Goal: Task Accomplishment & Management: Manage account settings

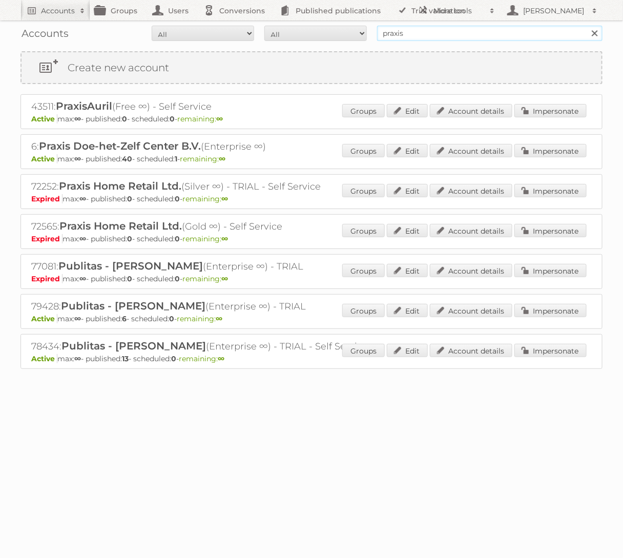
click at [438, 32] on input "praxis" at bounding box center [489, 33] width 225 height 15
click at [432, 37] on input "ICI PARIS" at bounding box center [489, 33] width 225 height 15
click at [432, 37] on input "ICI [GEOGRAPHIC_DATA]" at bounding box center [489, 33] width 225 height 15
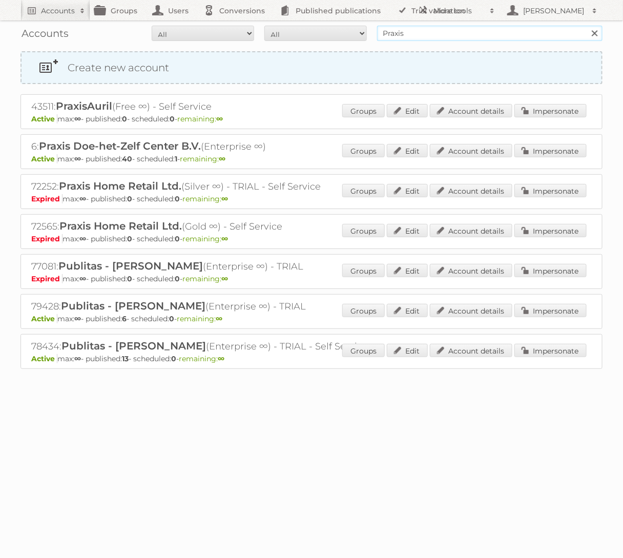
type input "Praxis"
click at [586, 26] on input "Search" at bounding box center [593, 33] width 15 height 15
click at [558, 149] on link "Impersonate" at bounding box center [550, 150] width 72 height 13
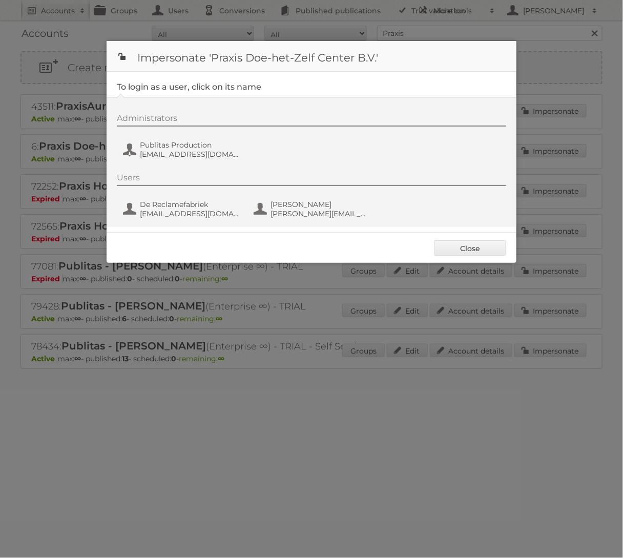
click at [165, 137] on div "Administrators Publitas Production fs+praxis@publitas.com" at bounding box center [316, 137] width 399 height 49
click at [160, 157] on span "fs+praxis@publitas.com" at bounding box center [189, 154] width 99 height 9
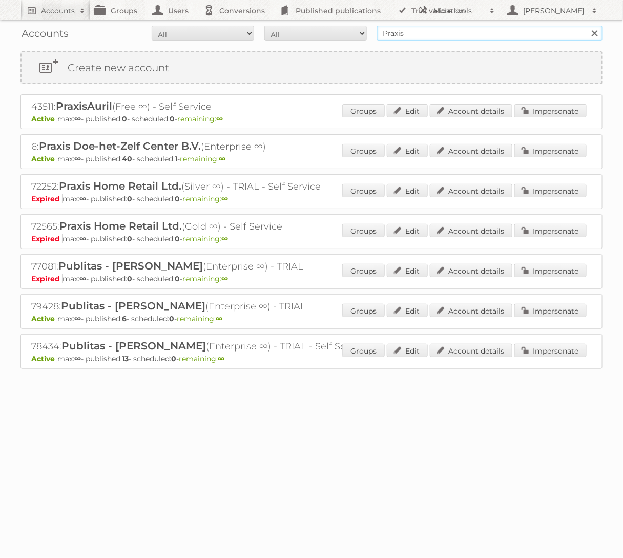
click at [453, 33] on input "Praxis" at bounding box center [489, 33] width 225 height 15
type input "ICI PARIS"
click at [586, 26] on input "Search" at bounding box center [593, 33] width 15 height 15
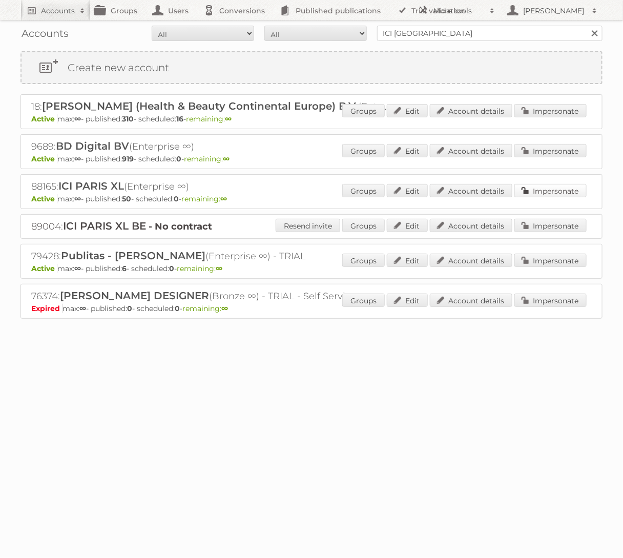
click at [556, 193] on link "Impersonate" at bounding box center [550, 190] width 72 height 13
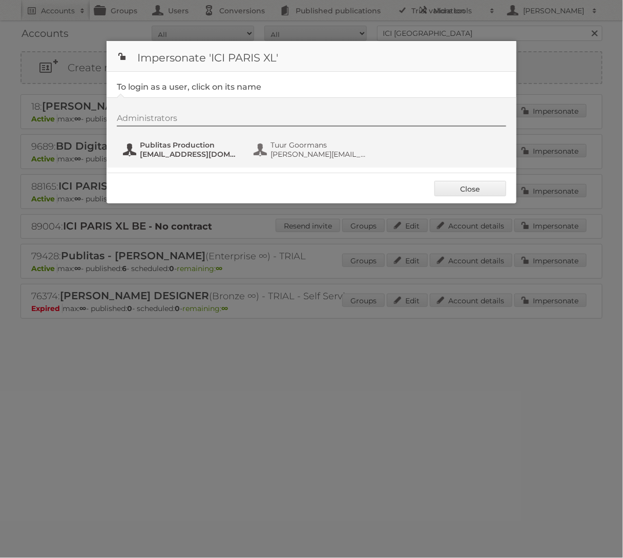
click at [160, 155] on span "fs+iciparisxl@publitas.com" at bounding box center [189, 154] width 99 height 9
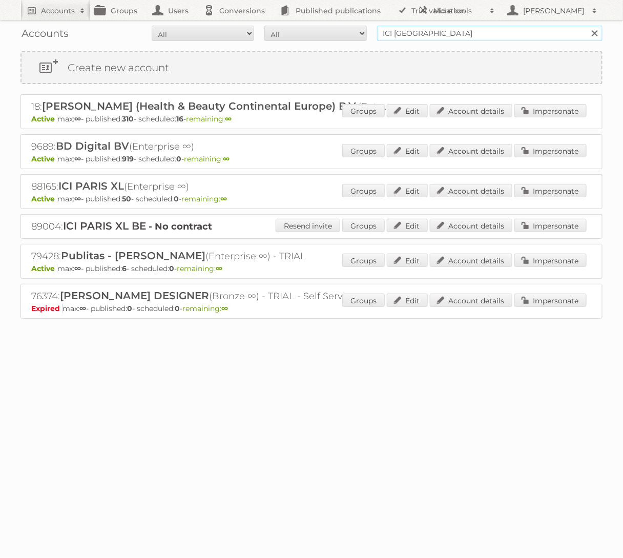
click at [434, 33] on input "ICI [GEOGRAPHIC_DATA]" at bounding box center [489, 33] width 225 height 15
type input "Welkoop"
click at [586, 26] on input "Search" at bounding box center [593, 33] width 15 height 15
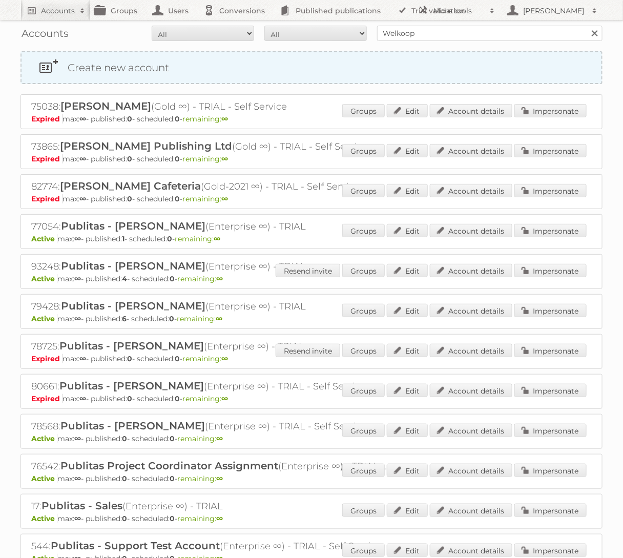
click at [433, 51] on div "Create new account" at bounding box center [311, 67] width 582 height 33
click at [438, 35] on input "Welkoop" at bounding box center [489, 33] width 225 height 15
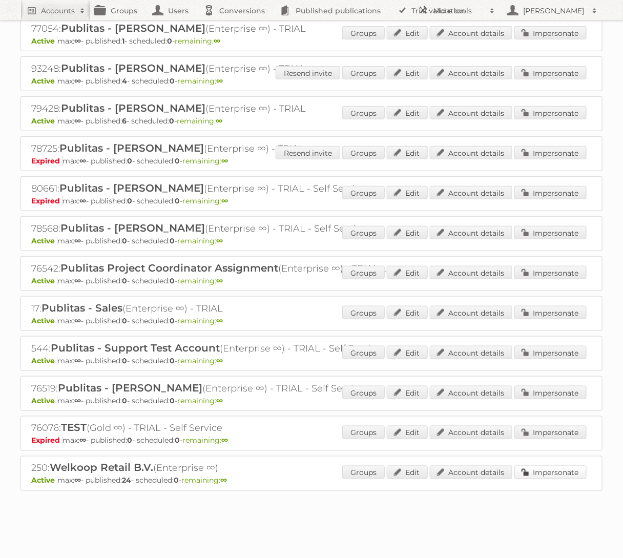
click at [549, 468] on link "Impersonate" at bounding box center [550, 471] width 72 height 13
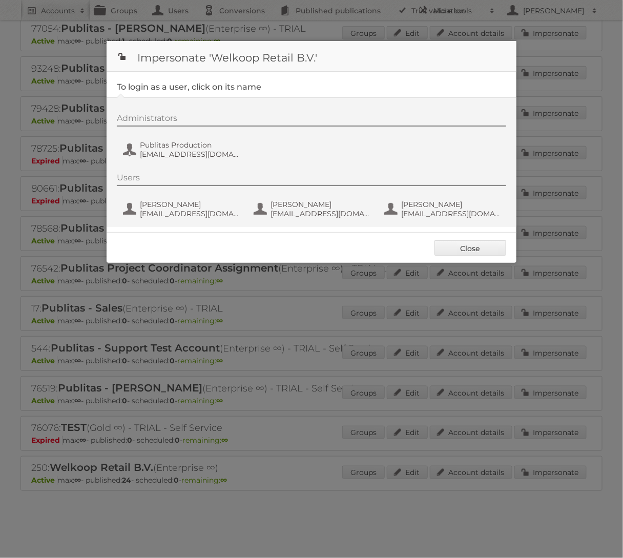
click at [191, 136] on div "Administrators Publitas Production fs+welkoop@publitas.com" at bounding box center [316, 137] width 399 height 49
click at [191, 147] on span "Publitas Production" at bounding box center [189, 144] width 99 height 9
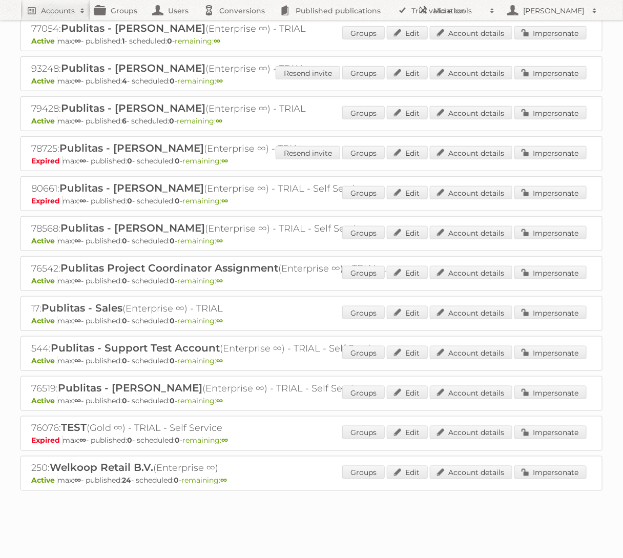
scroll to position [0, 0]
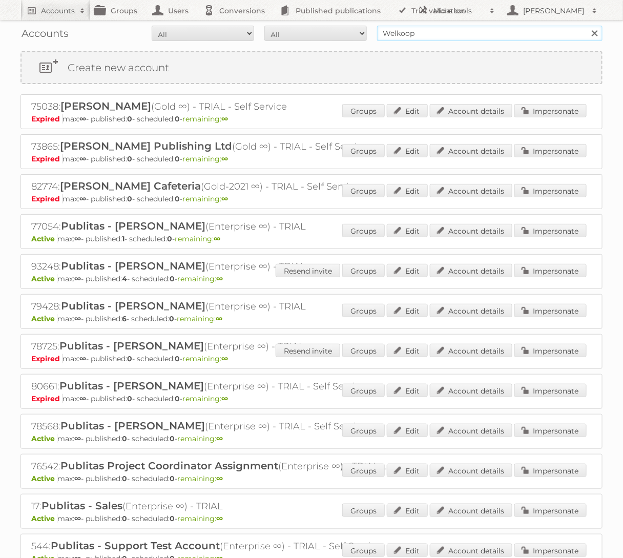
click at [494, 40] on input "Welkoop" at bounding box center [489, 33] width 225 height 15
type input "GAMMA"
click at [586, 26] on input "Search" at bounding box center [593, 33] width 15 height 15
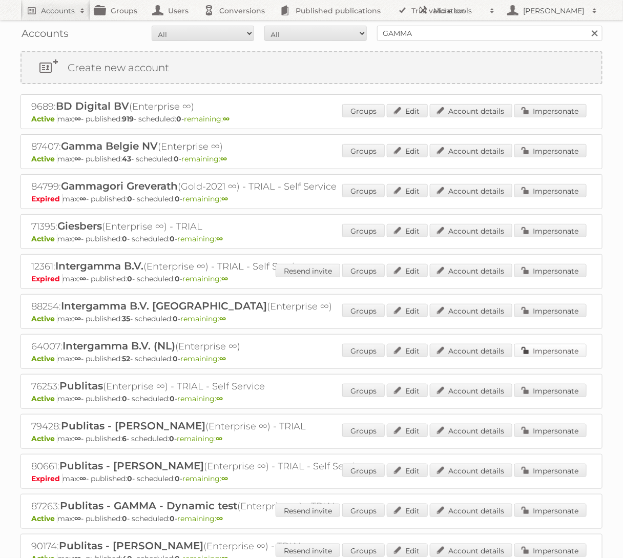
click at [541, 348] on link "Impersonate" at bounding box center [550, 350] width 72 height 13
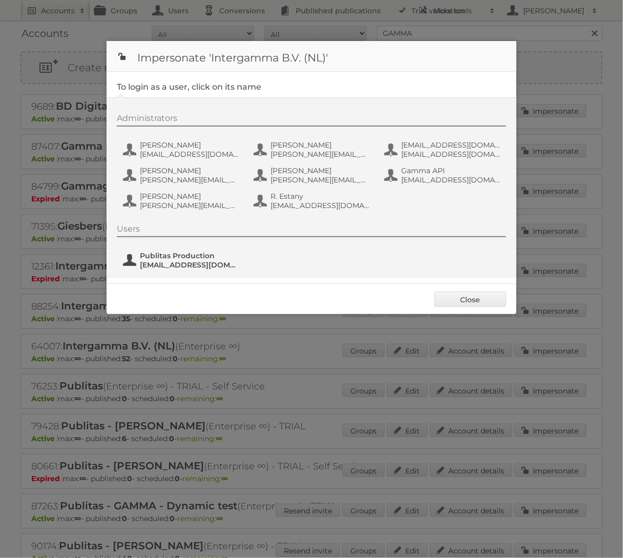
click at [228, 261] on span "[EMAIL_ADDRESS][DOMAIN_NAME]" at bounding box center [189, 264] width 99 height 9
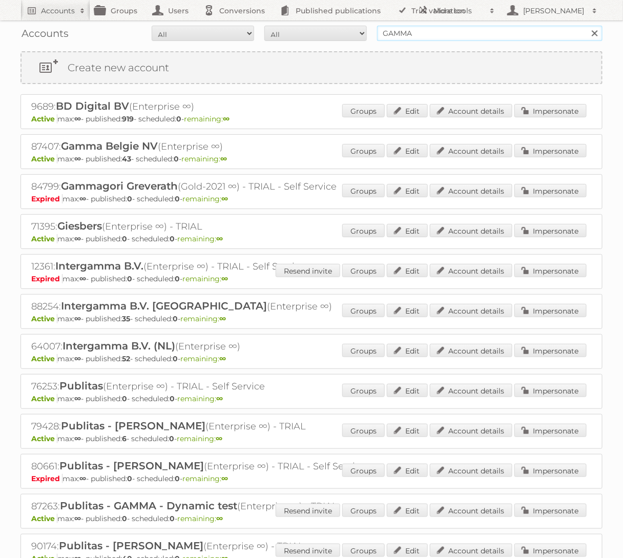
click at [437, 32] on input "GAMMA" at bounding box center [489, 33] width 225 height 15
type input "Blokker"
click at [586, 26] on input "Search" at bounding box center [593, 33] width 15 height 15
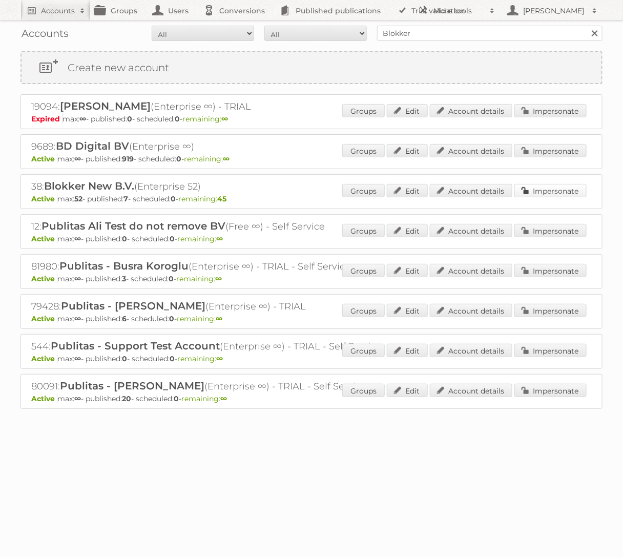
click at [538, 189] on link "Impersonate" at bounding box center [550, 190] width 72 height 13
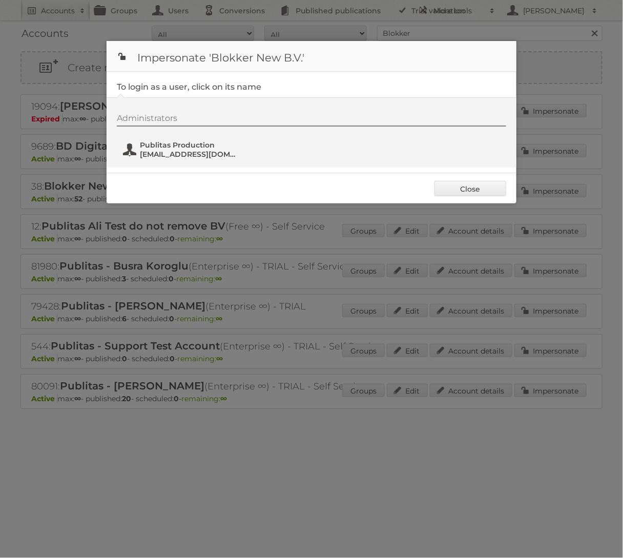
click at [175, 152] on span "fs+blokker@publitas.com" at bounding box center [189, 154] width 99 height 9
